Goal: Task Accomplishment & Management: Complete application form

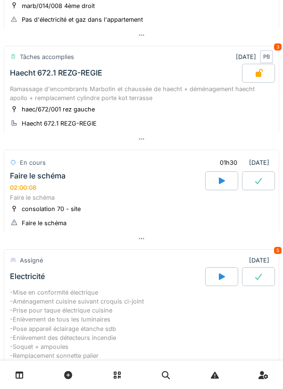
scroll to position [298, 0]
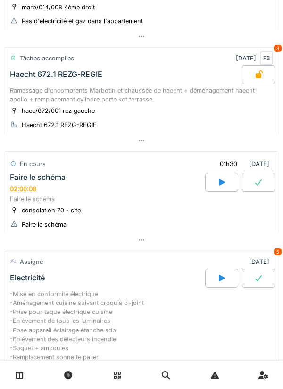
click at [93, 110] on div "haec/672/001 rez gauche" at bounding box center [58, 110] width 73 height 9
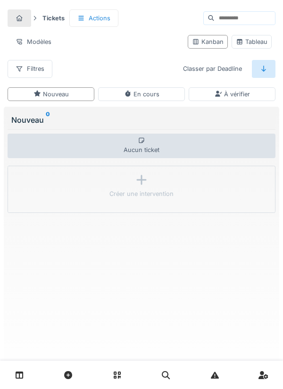
click at [26, 371] on link at bounding box center [20, 375] width 24 height 22
click at [14, 374] on link at bounding box center [20, 375] width 24 height 22
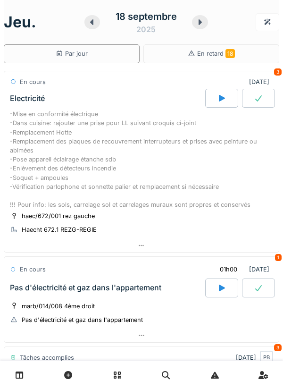
click at [126, 166] on div "-Mise en conformité électrique -Dans cuisine: rajouter une prise pour LL suivan…" at bounding box center [142, 160] width 264 height 100
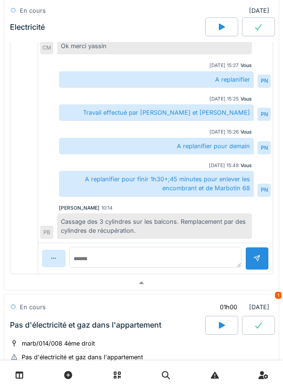
scroll to position [394, 0]
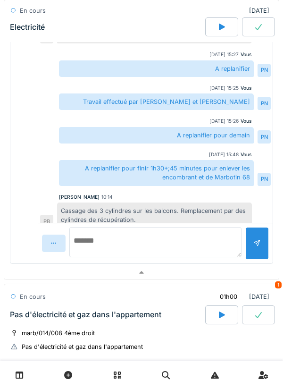
click at [92, 245] on textarea at bounding box center [155, 242] width 172 height 30
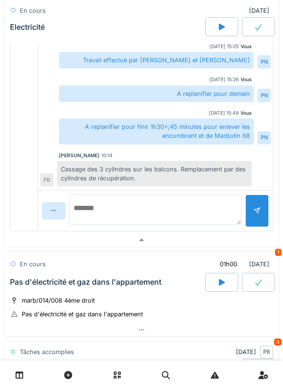
scroll to position [428, 0]
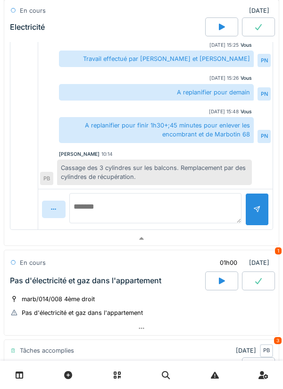
click at [97, 202] on textarea at bounding box center [155, 208] width 172 height 30
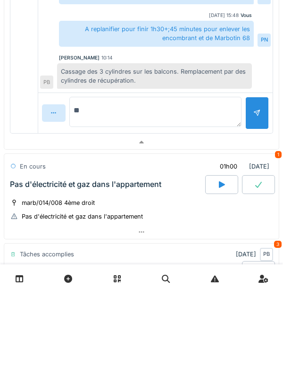
type textarea "*"
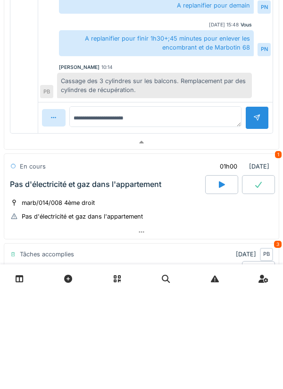
click at [231, 277] on div at bounding box center [221, 281] width 33 height 19
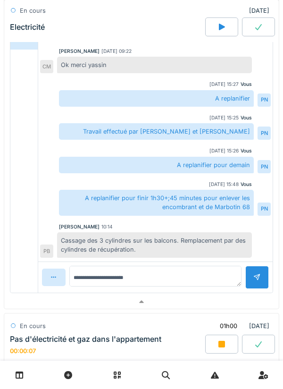
scroll to position [364, 0]
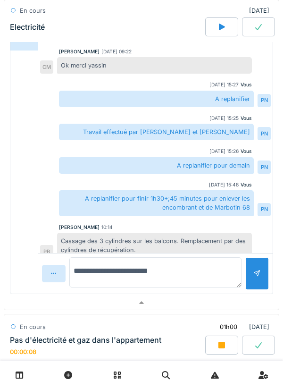
click at [151, 278] on textarea "**********" at bounding box center [155, 272] width 172 height 30
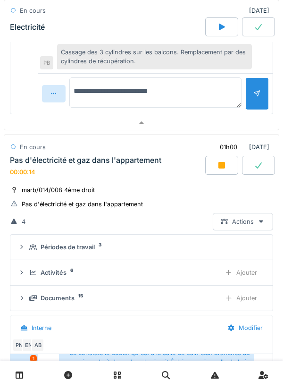
scroll to position [537, 0]
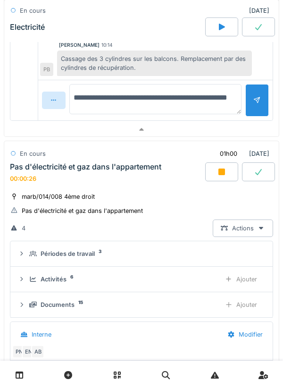
type textarea "**********"
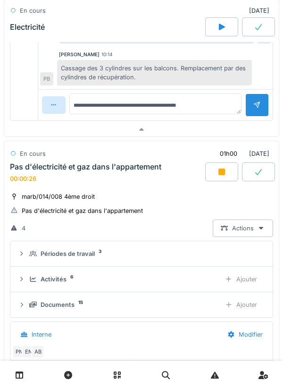
click at [257, 101] on div at bounding box center [258, 105] width 8 height 9
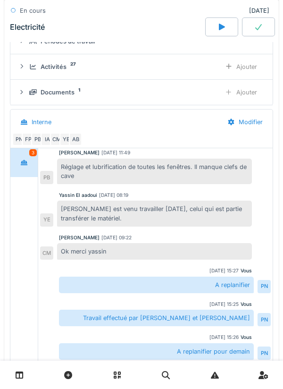
scroll to position [33, 0]
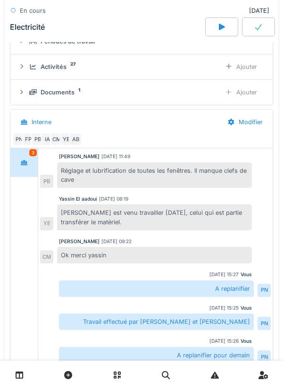
click at [250, 68] on div "Ajouter" at bounding box center [241, 66] width 48 height 17
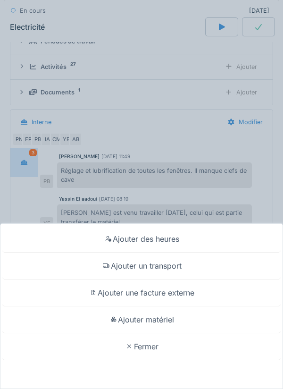
click at [152, 349] on div "Fermer" at bounding box center [141, 346] width 279 height 27
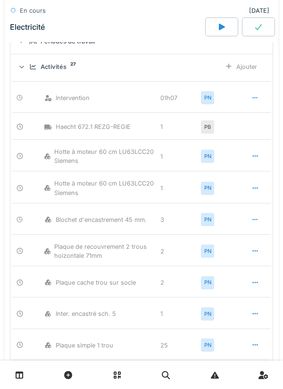
click at [250, 68] on div "Ajouter" at bounding box center [241, 66] width 48 height 17
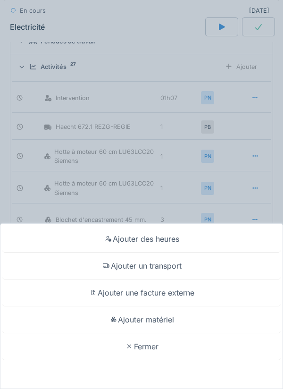
click at [147, 341] on div "Fermer" at bounding box center [141, 346] width 279 height 27
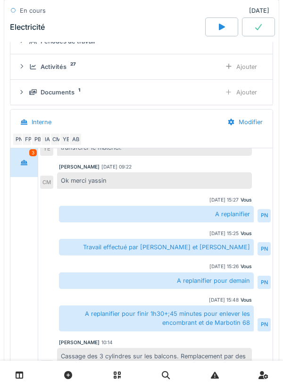
scroll to position [0, 0]
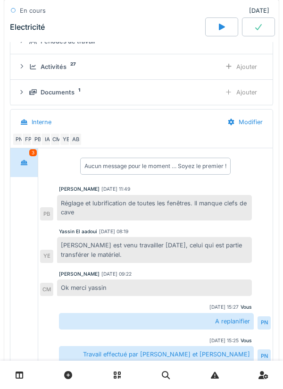
click at [26, 375] on link at bounding box center [20, 375] width 24 height 22
click at [24, 369] on link at bounding box center [20, 375] width 24 height 22
click at [147, 69] on div "Activités 27" at bounding box center [121, 66] width 184 height 9
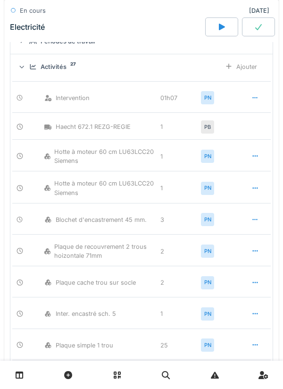
click at [24, 373] on link at bounding box center [20, 375] width 24 height 22
click at [27, 373] on link at bounding box center [20, 375] width 24 height 22
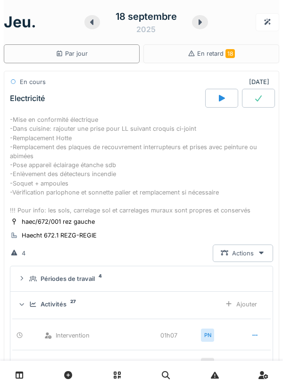
click at [120, 148] on div "-Mise en conformité électrique -Dans cuisine: rajouter une prise pour LL suivan…" at bounding box center [142, 165] width 264 height 100
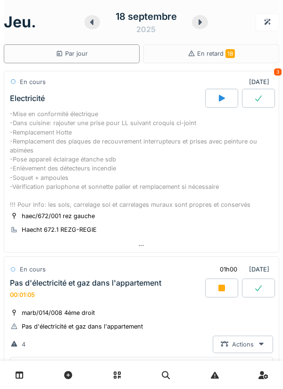
click at [145, 159] on div "-Mise en conformité électrique -Dans cuisine: rajouter une prise pour LL suivan…" at bounding box center [142, 160] width 264 height 100
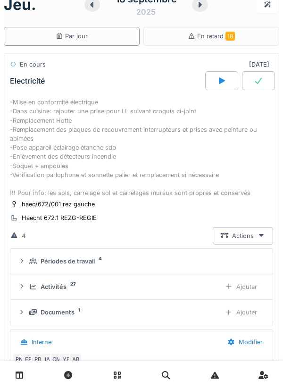
scroll to position [33, 0]
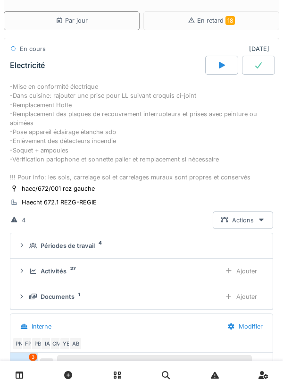
click at [248, 268] on div "Ajouter" at bounding box center [241, 271] width 48 height 17
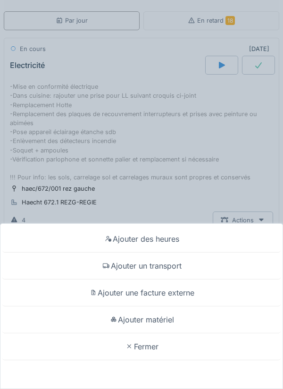
click at [138, 348] on div "Fermer" at bounding box center [141, 346] width 279 height 27
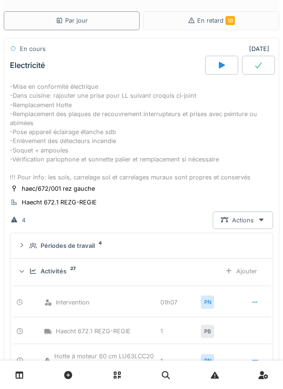
click at [138, 134] on div "-Mise en conformité électrique -Dans cuisine: rajouter une prise pour LL suivan…" at bounding box center [142, 132] width 264 height 100
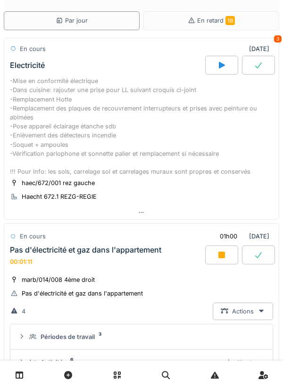
click at [131, 128] on div "-Mise en conformité électrique -Dans cuisine: rajouter une prise pour LL suivan…" at bounding box center [142, 127] width 264 height 100
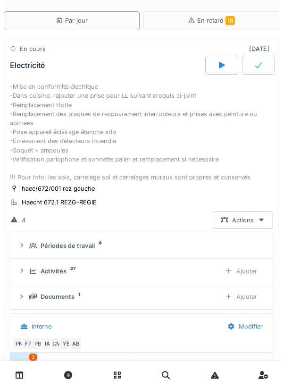
scroll to position [129, 0]
click at [251, 289] on div "Ajouter" at bounding box center [241, 296] width 48 height 17
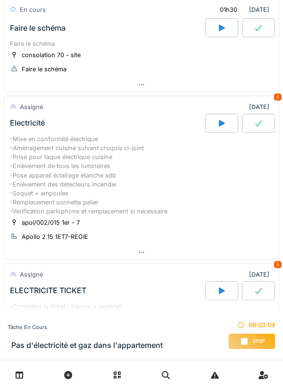
scroll to position [458, 0]
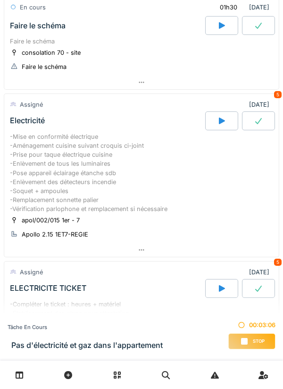
click at [116, 158] on div "-Mise en conformité électrique -Aménagement cuisine suivant croquis ci-joint -P…" at bounding box center [142, 173] width 264 height 82
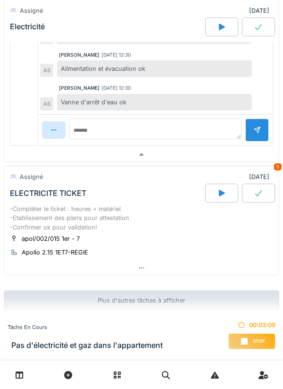
scroll to position [973, 0]
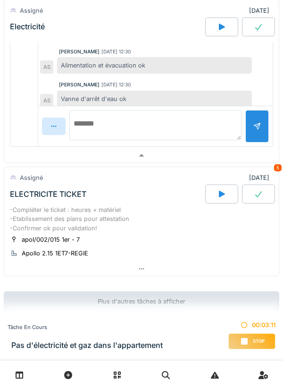
click at [92, 126] on textarea at bounding box center [155, 125] width 172 height 30
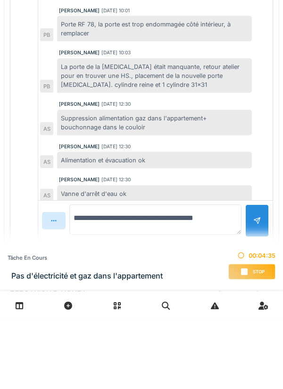
type textarea "**********"
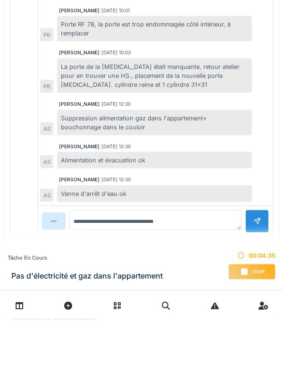
click at [258, 281] on div at bounding box center [258, 291] width 24 height 23
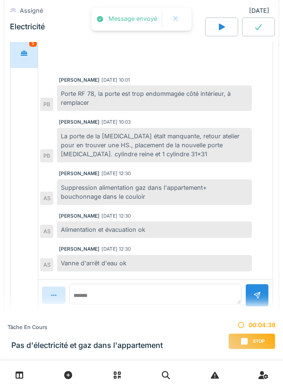
scroll to position [29, 0]
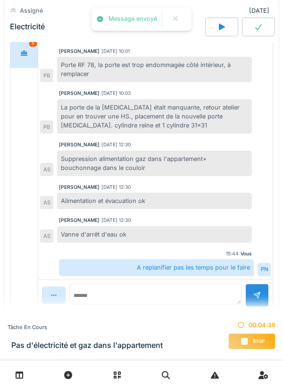
click at [26, 374] on link at bounding box center [20, 375] width 24 height 22
click at [24, 375] on link at bounding box center [20, 375] width 24 height 22
click at [24, 374] on link at bounding box center [20, 375] width 24 height 22
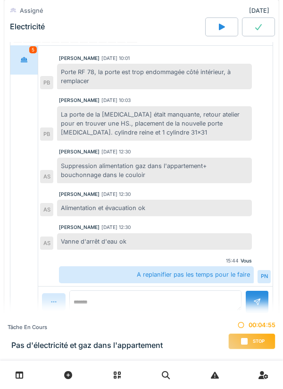
scroll to position [803, 0]
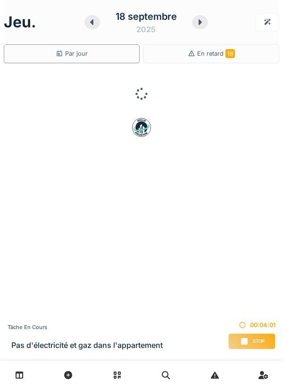
click at [277, 387] on div at bounding box center [141, 375] width 283 height 28
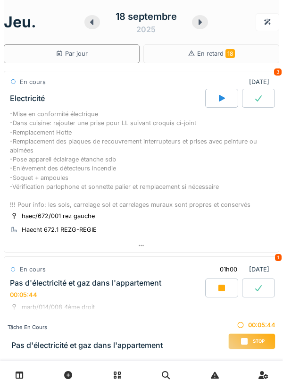
click at [226, 286] on icon at bounding box center [221, 288] width 9 height 8
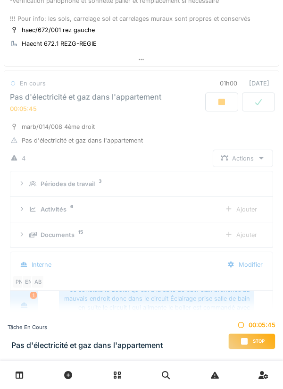
scroll to position [219, 0]
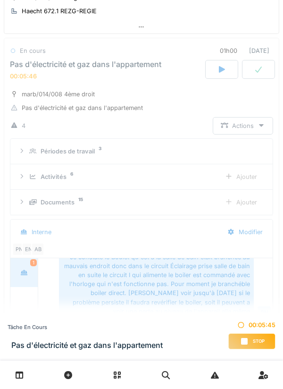
click at [254, 334] on div "Stop" at bounding box center [252, 341] width 47 height 16
click at [249, 347] on div "Stop" at bounding box center [252, 341] width 47 height 16
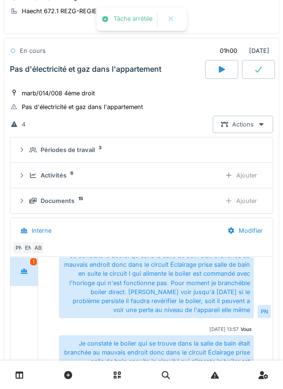
click at [243, 338] on div "Je constaté le boiler qui se trouve dans la salle de bain était branchée au mau…" at bounding box center [156, 375] width 195 height 80
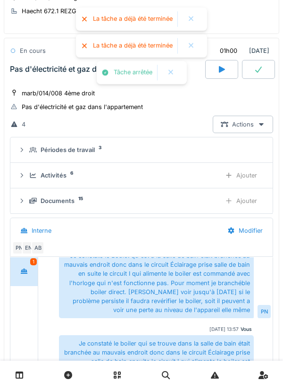
click at [259, 345] on div "Je constaté le boiler qui se trouve dans la salle de bain était branchée au mau…" at bounding box center [165, 375] width 212 height 80
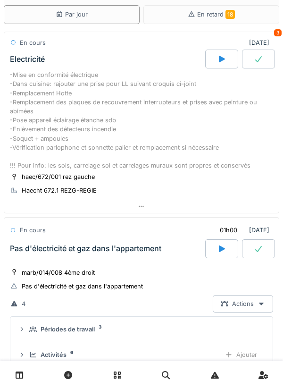
scroll to position [0, 0]
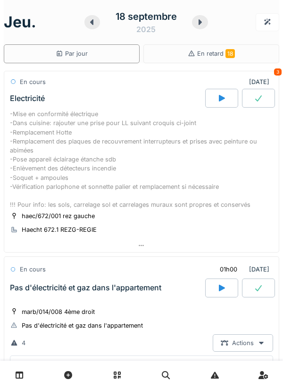
click at [129, 139] on div "-Mise en conformité électrique -Dans cuisine: rajouter une prise pour LL suivan…" at bounding box center [142, 160] width 264 height 100
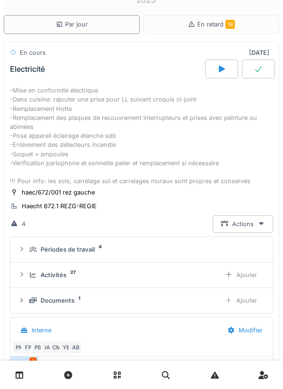
scroll to position [129, 0]
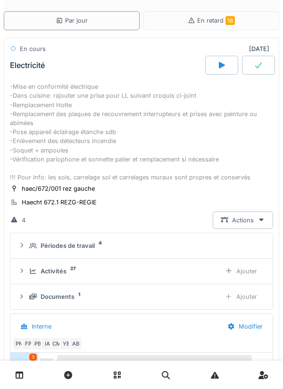
click at [246, 271] on div "Ajouter" at bounding box center [241, 271] width 48 height 17
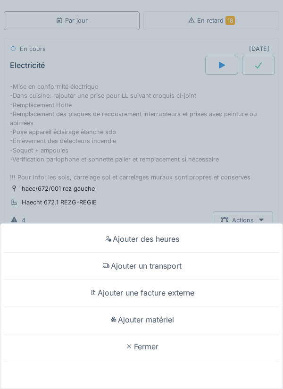
click at [148, 353] on div "Fermer" at bounding box center [141, 346] width 279 height 27
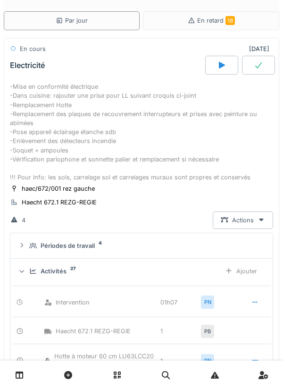
click at [103, 129] on div "-Mise en conformité électrique -Dans cuisine: rajouter une prise pour LL suivan…" at bounding box center [142, 132] width 264 height 100
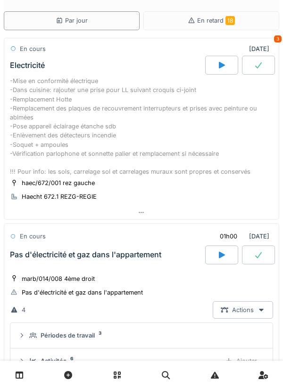
click at [149, 135] on div "-Mise en conformité électrique -Dans cuisine: rajouter une prise pour LL suivan…" at bounding box center [142, 127] width 264 height 100
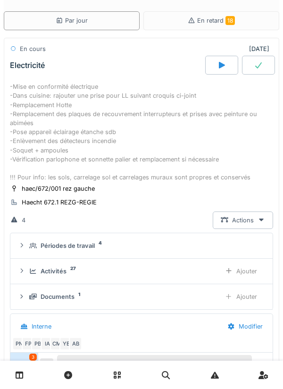
click at [247, 302] on div "Ajouter" at bounding box center [241, 296] width 48 height 17
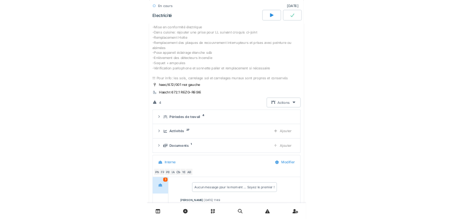
scroll to position [72, 0]
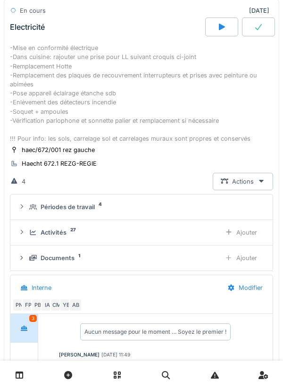
click at [244, 259] on div "Ajouter" at bounding box center [241, 257] width 48 height 17
click at [246, 256] on div "Ajouter" at bounding box center [241, 257] width 48 height 17
click at [250, 261] on div "Ajouter" at bounding box center [241, 257] width 48 height 17
click at [247, 262] on div "Ajouter" at bounding box center [241, 257] width 48 height 17
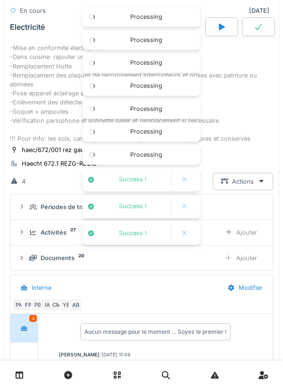
click at [247, 261] on div "Ajouter" at bounding box center [241, 257] width 48 height 17
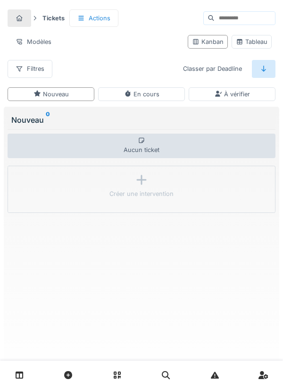
click at [26, 380] on link at bounding box center [20, 375] width 24 height 22
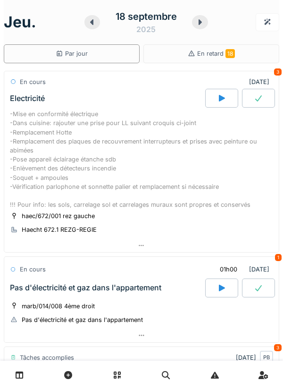
click at [90, 149] on div "-Mise en conformité électrique -Dans cuisine: rajouter une prise pour LL suivan…" at bounding box center [142, 160] width 264 height 100
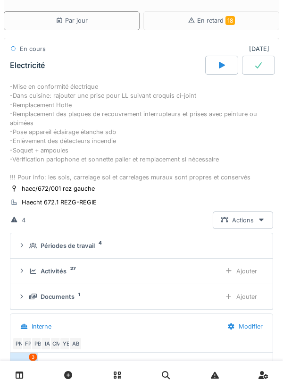
scroll to position [129, 0]
click at [247, 271] on div "Ajouter" at bounding box center [241, 271] width 48 height 17
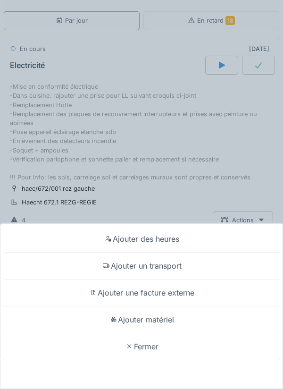
click at [145, 352] on div "Fermer" at bounding box center [141, 346] width 279 height 27
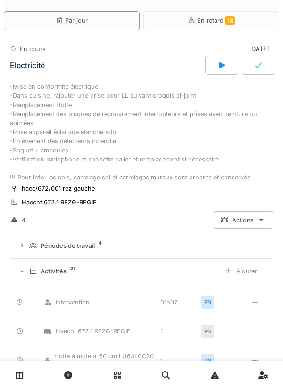
click at [117, 127] on div "-Mise en conformité électrique -Dans cuisine: rajouter une prise pour LL suivan…" at bounding box center [142, 132] width 264 height 100
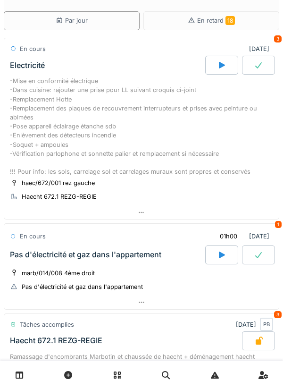
click at [144, 144] on div "-Mise en conformité électrique -Dans cuisine: rajouter une prise pour LL suivan…" at bounding box center [142, 127] width 264 height 100
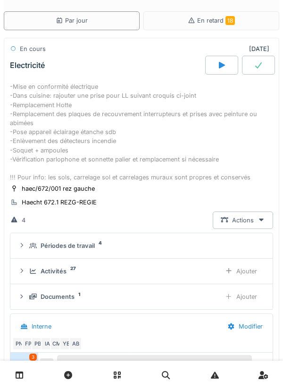
click at [251, 302] on div "Ajouter" at bounding box center [241, 296] width 48 height 17
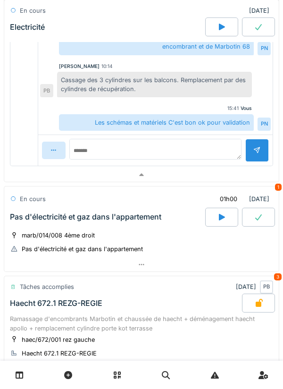
scroll to position [474, 0]
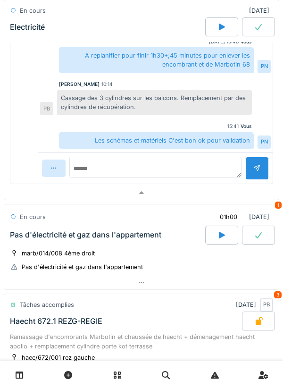
click at [62, 169] on div at bounding box center [54, 168] width 24 height 17
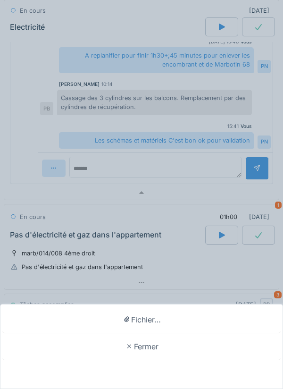
click at [173, 315] on div "Fichier…" at bounding box center [141, 319] width 279 height 27
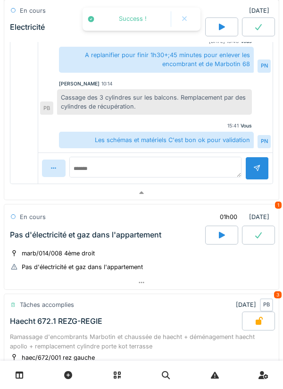
scroll to position [240, 0]
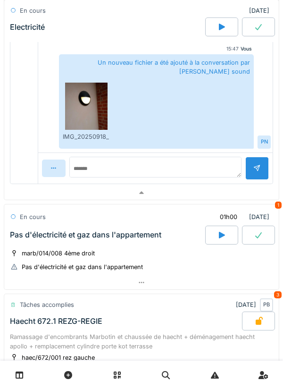
click at [63, 169] on div at bounding box center [54, 168] width 24 height 17
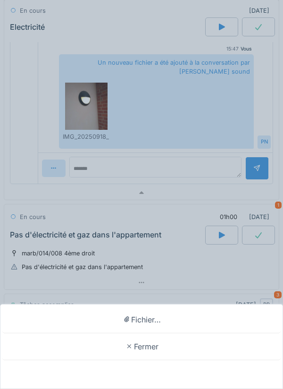
click at [145, 324] on div "Fichier…" at bounding box center [141, 319] width 279 height 27
